Goal: Navigation & Orientation: Find specific page/section

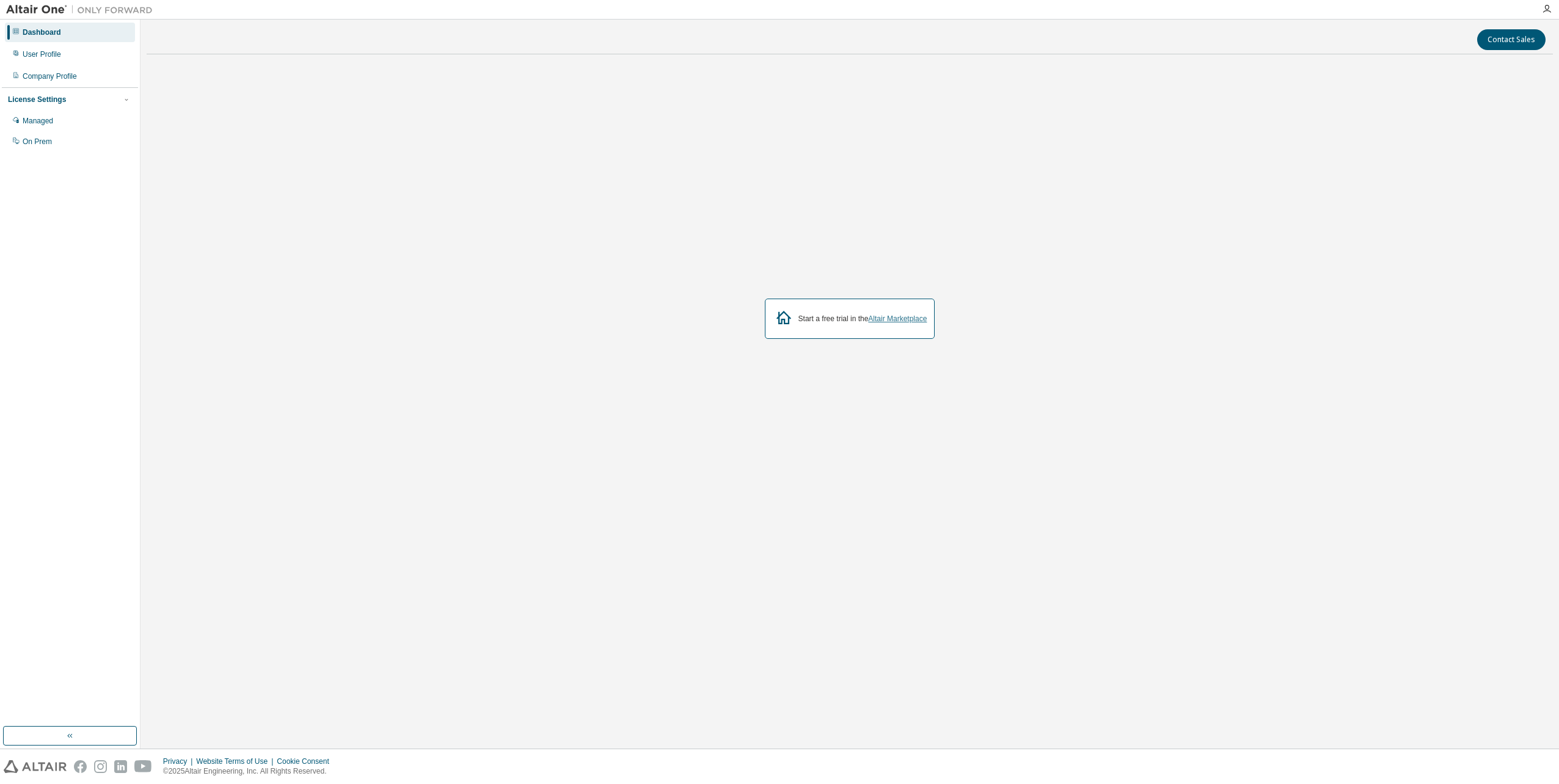
click at [912, 318] on link "Altair Marketplace" at bounding box center [898, 318] width 59 height 8
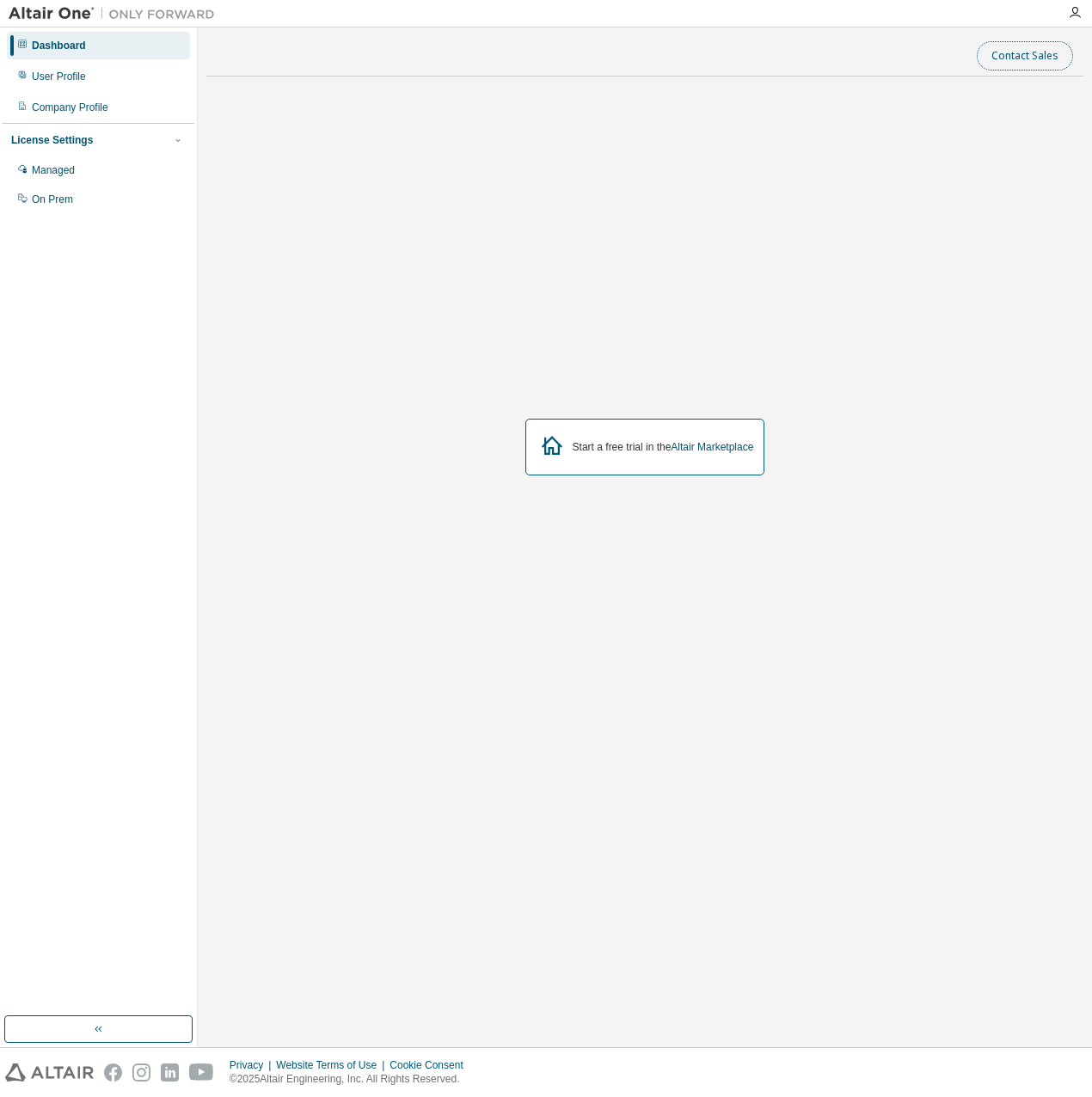
click at [1029, 63] on button "Contact Sales" at bounding box center [1025, 56] width 97 height 30
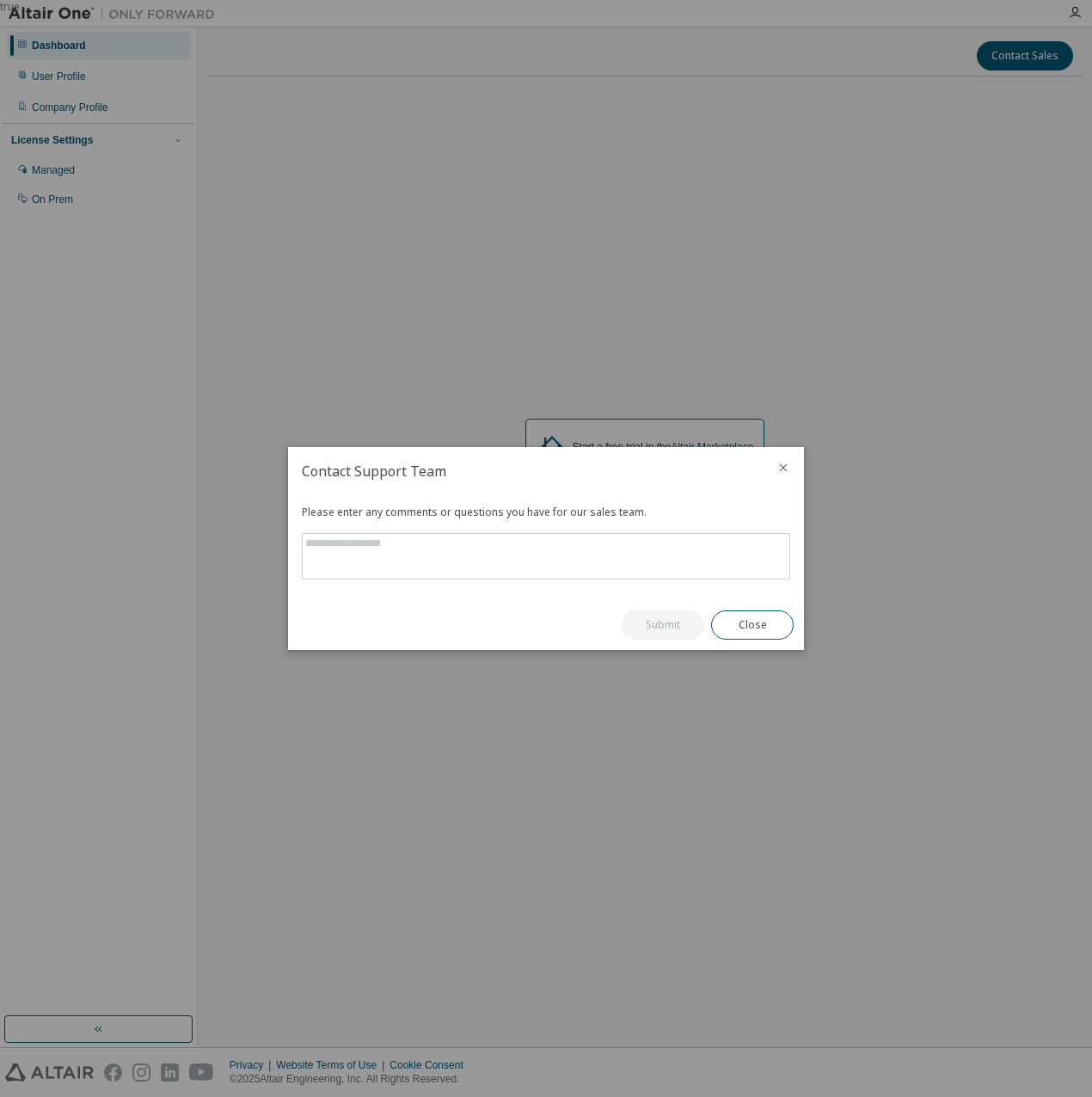
click at [778, 468] on icon "close" at bounding box center [784, 468] width 14 height 14
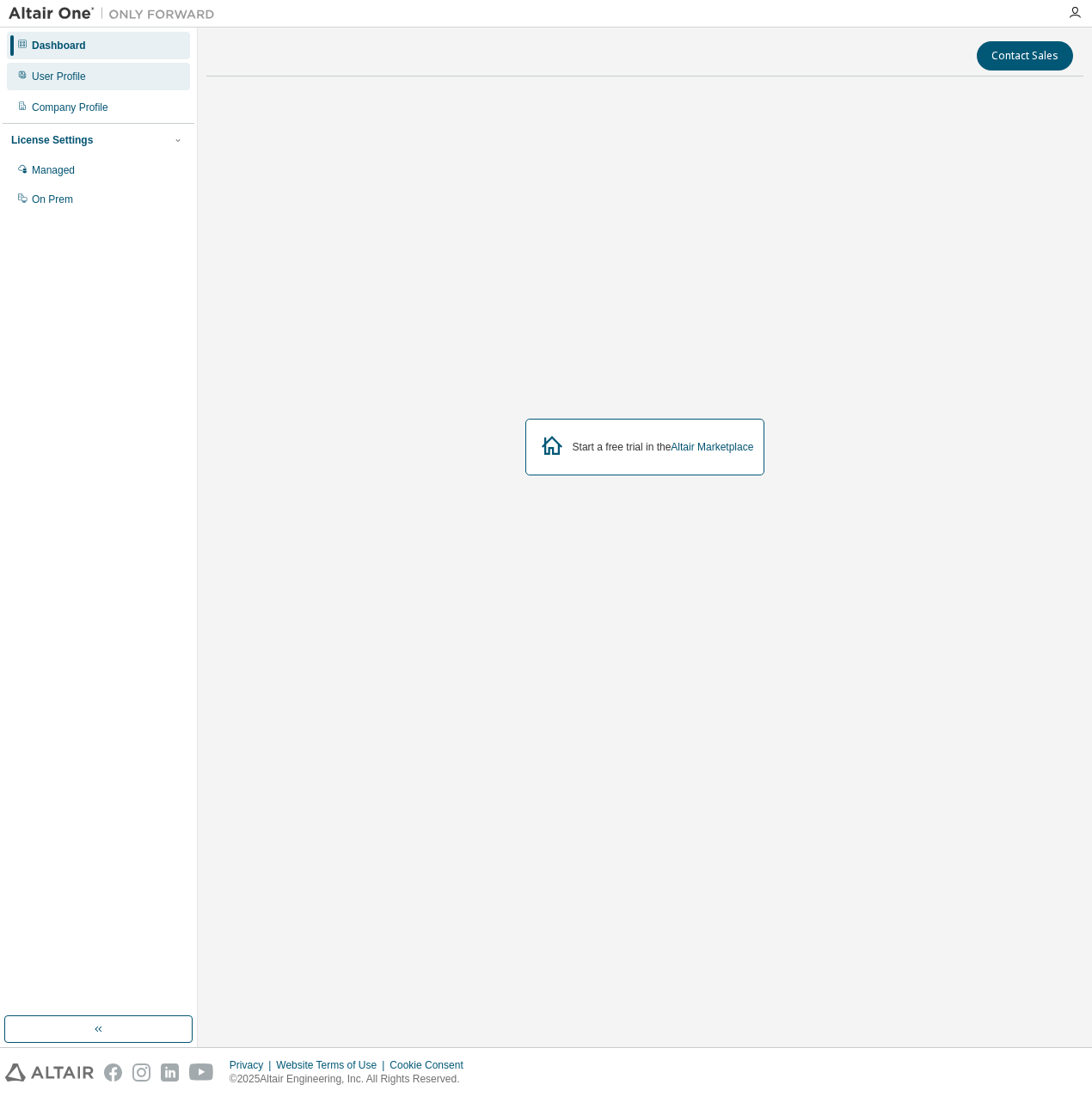
click at [81, 80] on div "User Profile" at bounding box center [58, 77] width 54 height 14
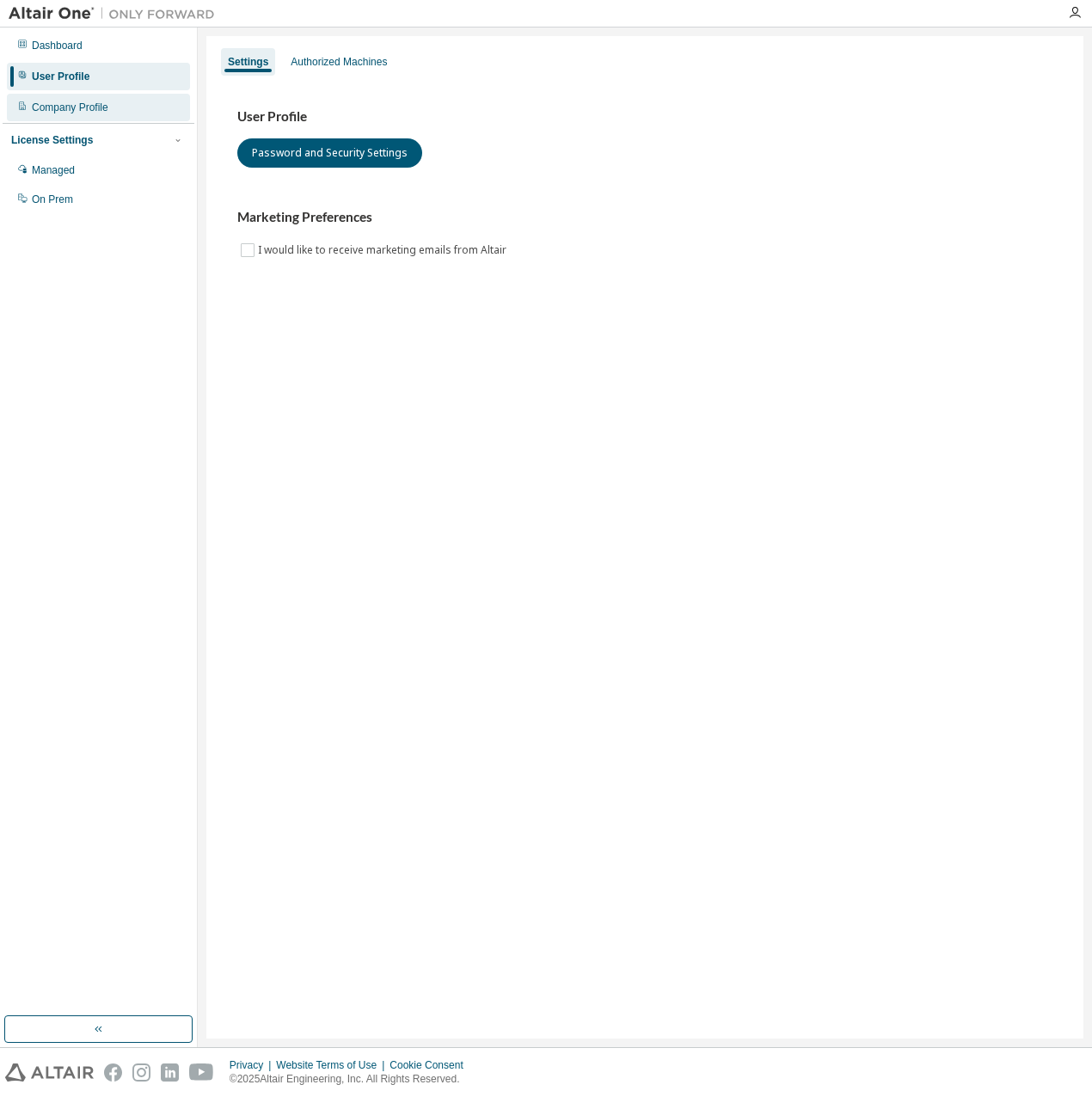
click at [104, 107] on div "Company Profile" at bounding box center [70, 107] width 77 height 14
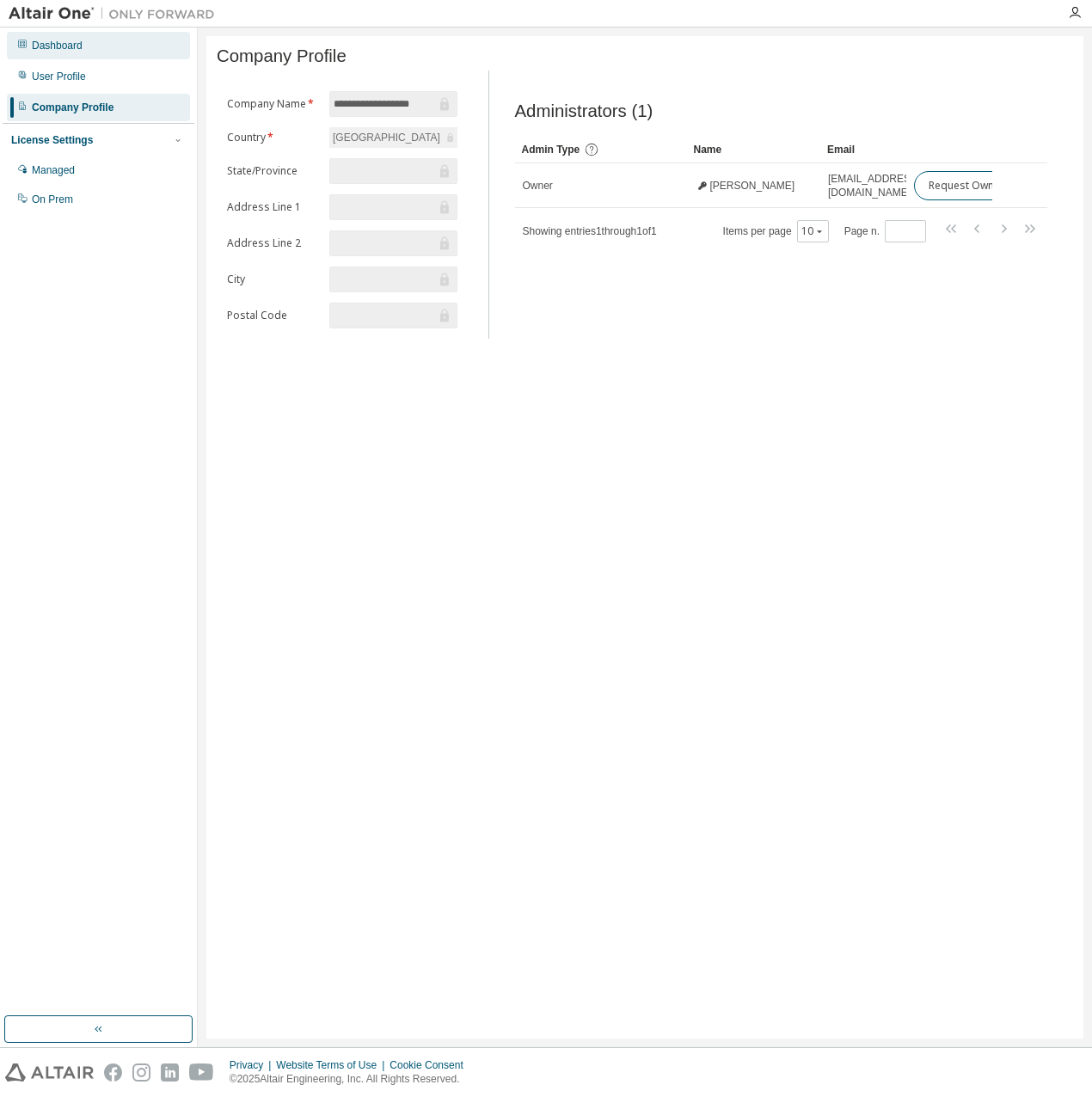
click at [64, 43] on div "Dashboard" at bounding box center [56, 45] width 50 height 14
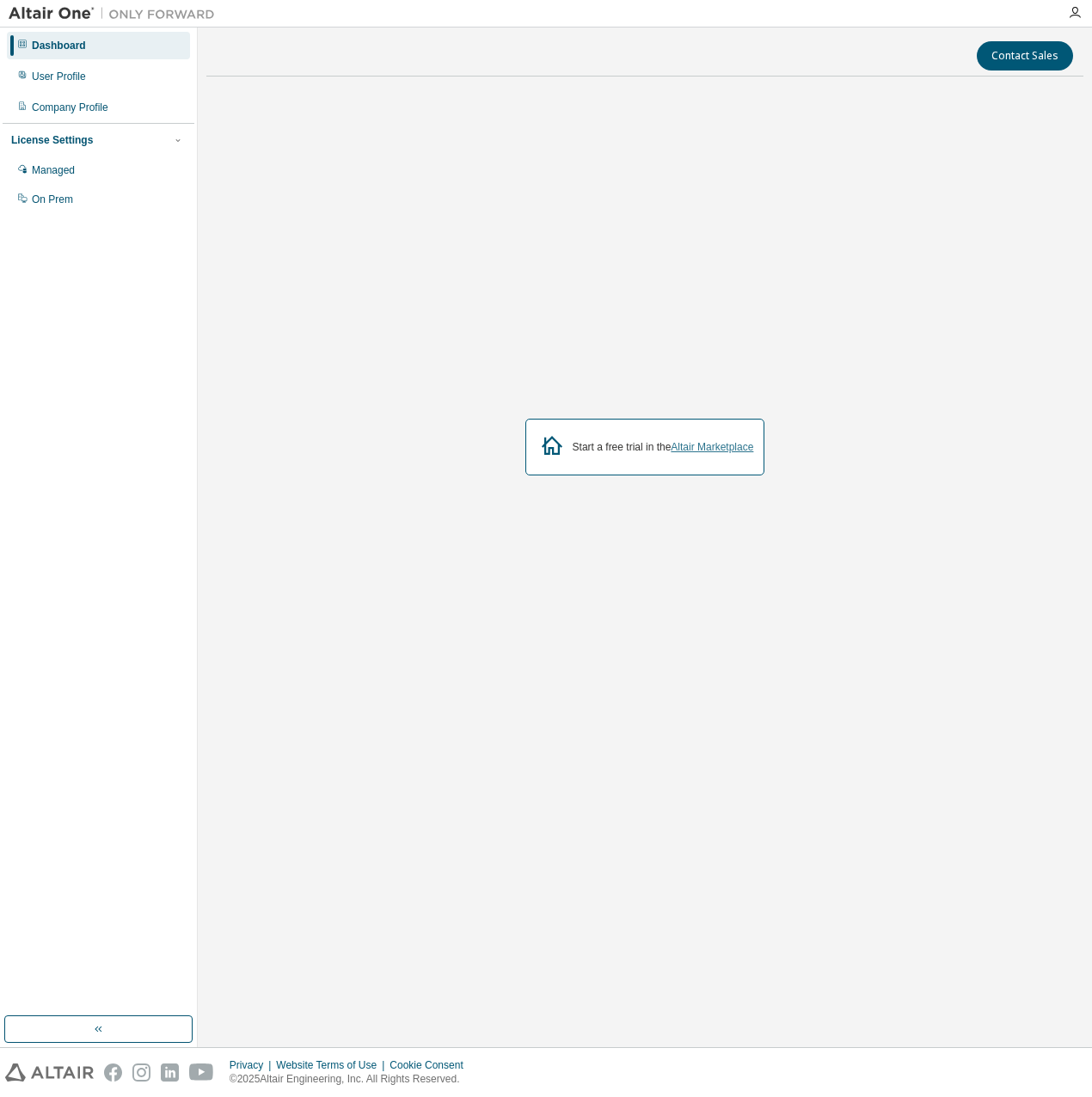
click at [730, 446] on link "Altair Marketplace" at bounding box center [712, 447] width 83 height 12
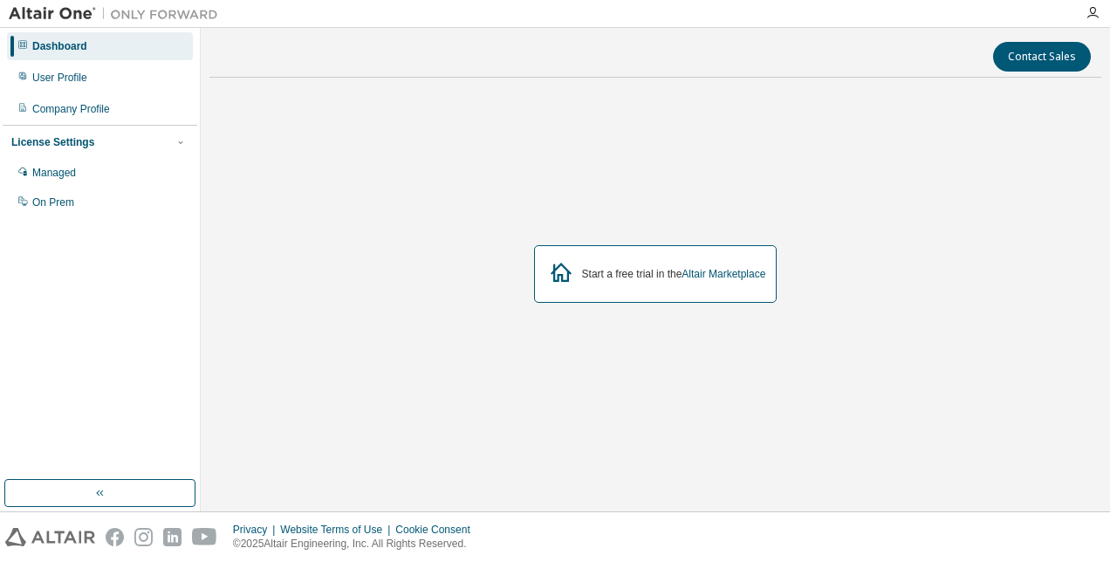
click at [653, 139] on div "Start a free trial in the Altair Marketplace" at bounding box center [655, 275] width 892 height 366
